Goal: Task Accomplishment & Management: Manage account settings

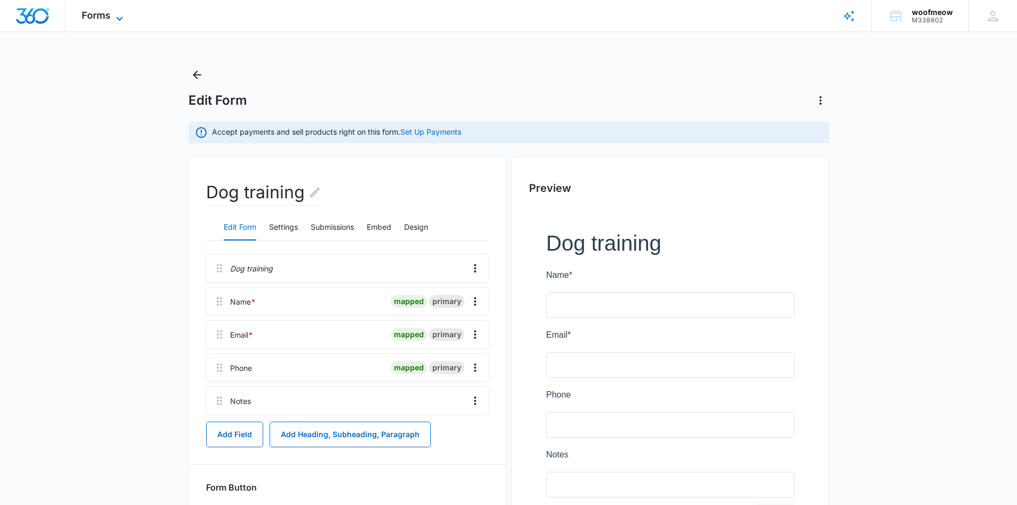
click at [120, 14] on icon at bounding box center [119, 18] width 13 height 13
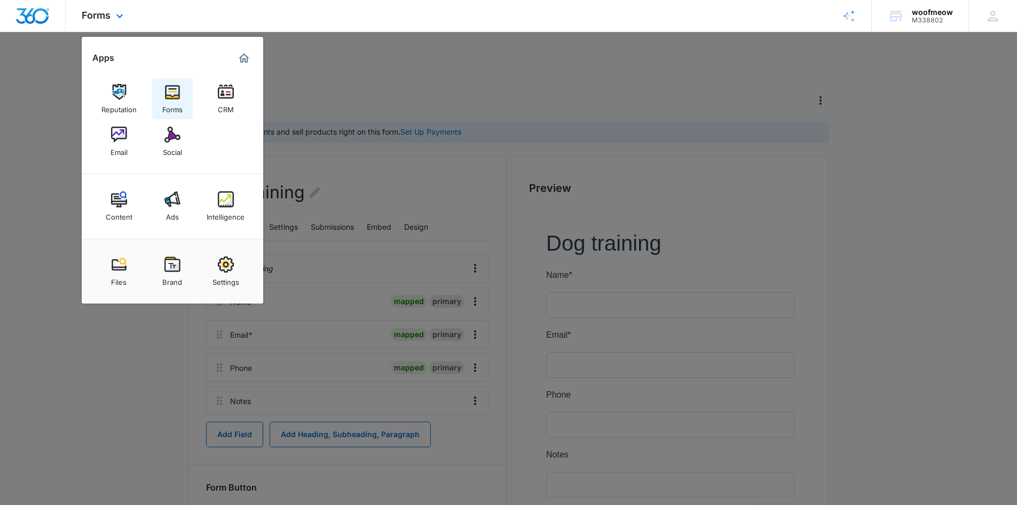
click at [172, 93] on img at bounding box center [172, 92] width 16 height 16
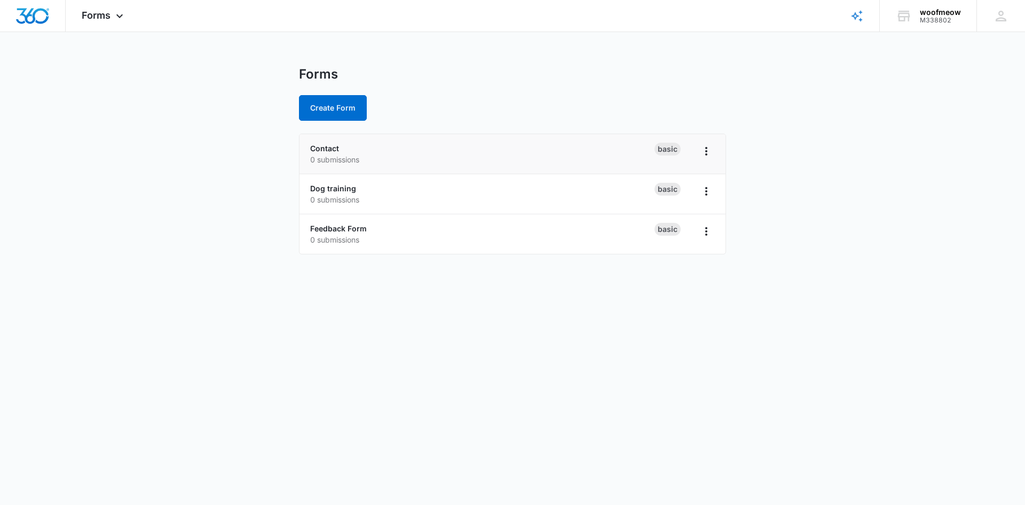
click at [381, 163] on p "0 submissions" at bounding box center [482, 159] width 344 height 11
click at [700, 150] on icon "Overflow Menu" at bounding box center [706, 151] width 13 height 13
click at [566, 152] on div "Contact 0 submissions" at bounding box center [482, 154] width 344 height 22
click at [324, 148] on link "Contact" at bounding box center [324, 148] width 29 height 9
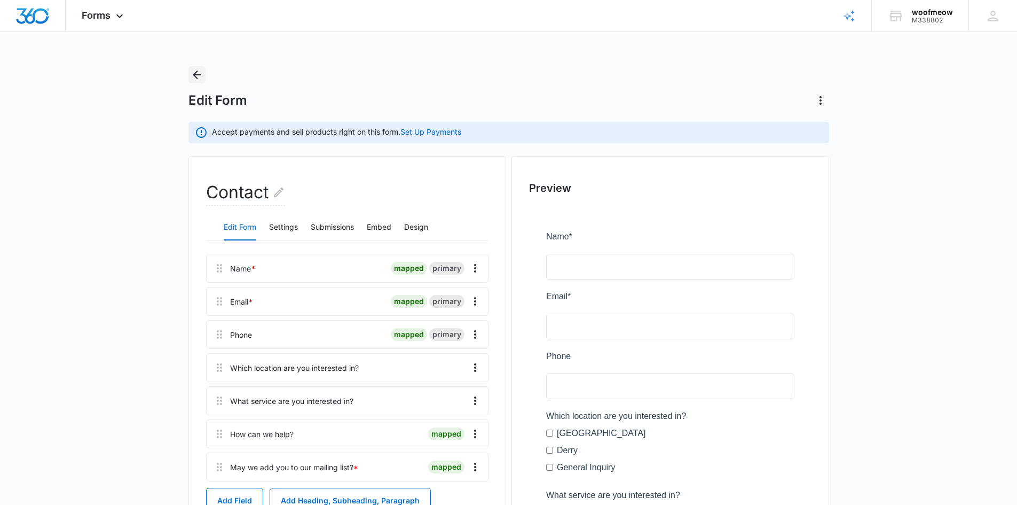
click at [198, 75] on icon "Back" at bounding box center [197, 74] width 9 height 9
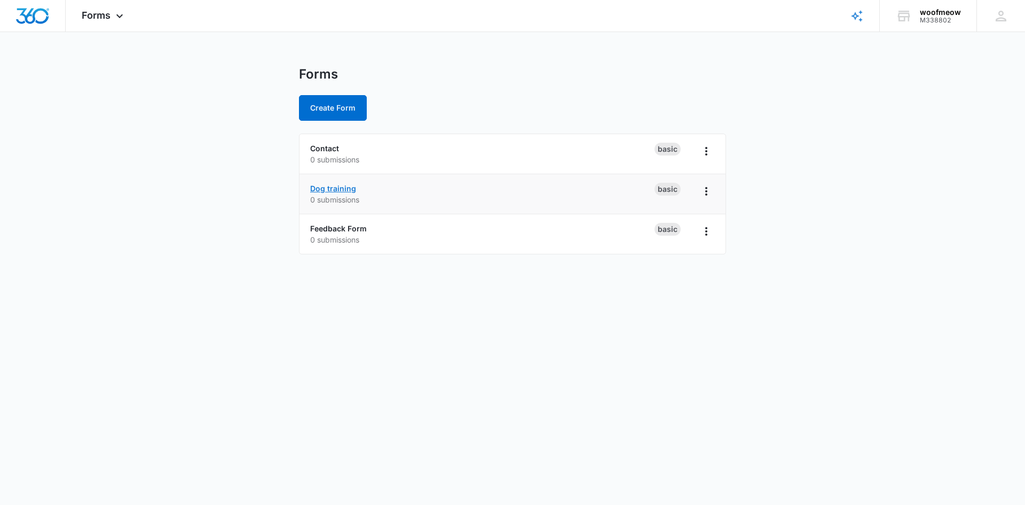
click at [327, 187] on link "Dog training" at bounding box center [333, 188] width 46 height 9
click at [707, 190] on icon "Overflow Menu" at bounding box center [706, 191] width 13 height 13
click at [672, 253] on div "Delete" at bounding box center [672, 252] width 33 height 7
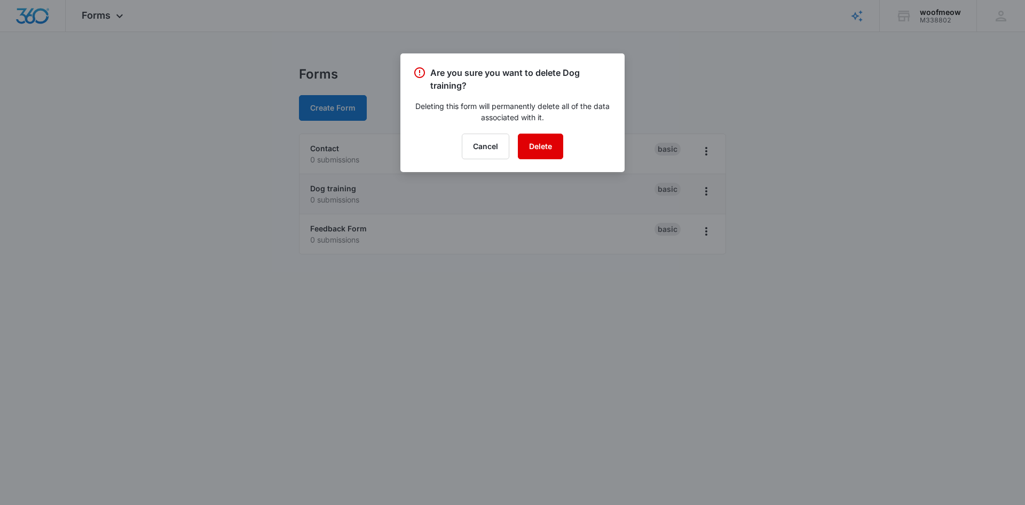
click at [532, 140] on button "Delete" at bounding box center [540, 146] width 45 height 26
